Goal: Find specific page/section: Find specific page/section

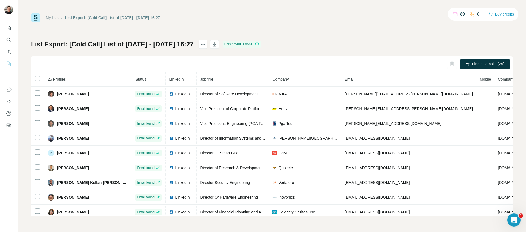
click at [336, 47] on div "List Export: [Cold Call] List of [DATE] - [DATE] 16:27 Enrichment is done Find …" at bounding box center [272, 128] width 482 height 177
click at [7, 64] on icon "My lists" at bounding box center [8, 63] width 5 height 5
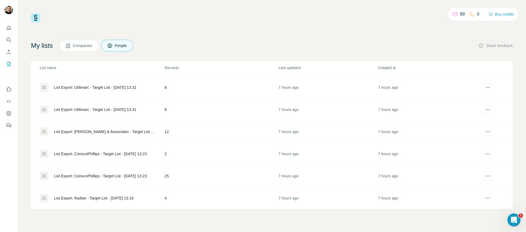
scroll to position [87, 0]
click at [132, 177] on div "List Export: ConocoPhillips - Target List - [DATE] 13:23" at bounding box center [100, 175] width 93 height 5
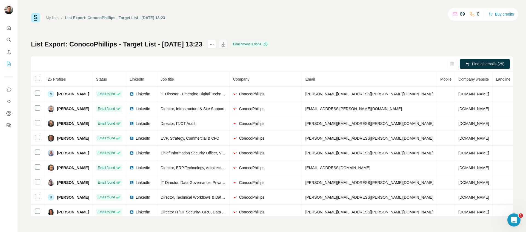
click at [224, 45] on icon "button" at bounding box center [223, 45] width 3 height 2
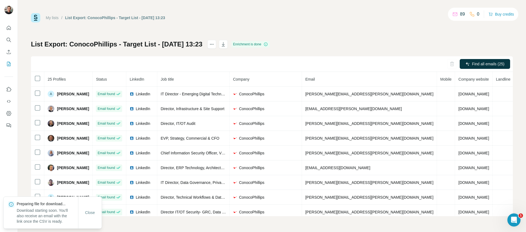
click at [334, 34] on div "My lists / List Export: ConocoPhillips - Target List - [DATE] 13:23 89 0 Buy cr…" at bounding box center [272, 114] width 482 height 203
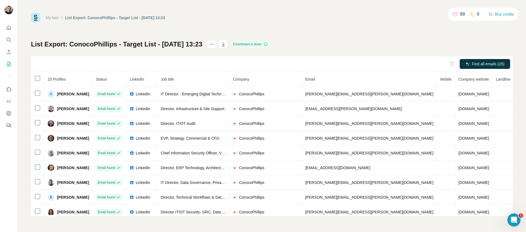
click at [319, 25] on div "My lists / List Export: ConocoPhillips - Target List - [DATE] 13:23 89 0 Buy cr…" at bounding box center [272, 114] width 482 height 203
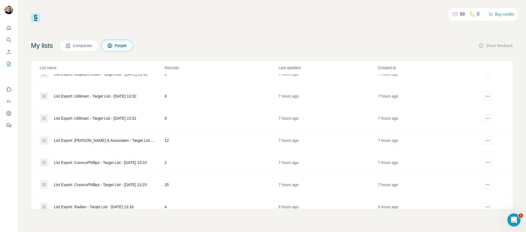
scroll to position [78, 0]
click at [132, 158] on div "List Export: ConocoPhillips - Target List - [DATE] 13:23" at bounding box center [102, 162] width 124 height 9
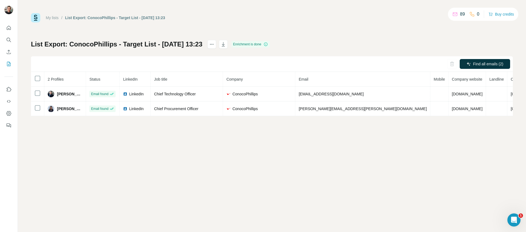
click at [335, 24] on div "My lists / List Export: ConocoPhillips - Target List - [DATE] 13:23 89 0 Buy cr…" at bounding box center [272, 64] width 482 height 103
click at [226, 47] on icon "button" at bounding box center [222, 44] width 5 height 5
